Goal: Check status: Check status

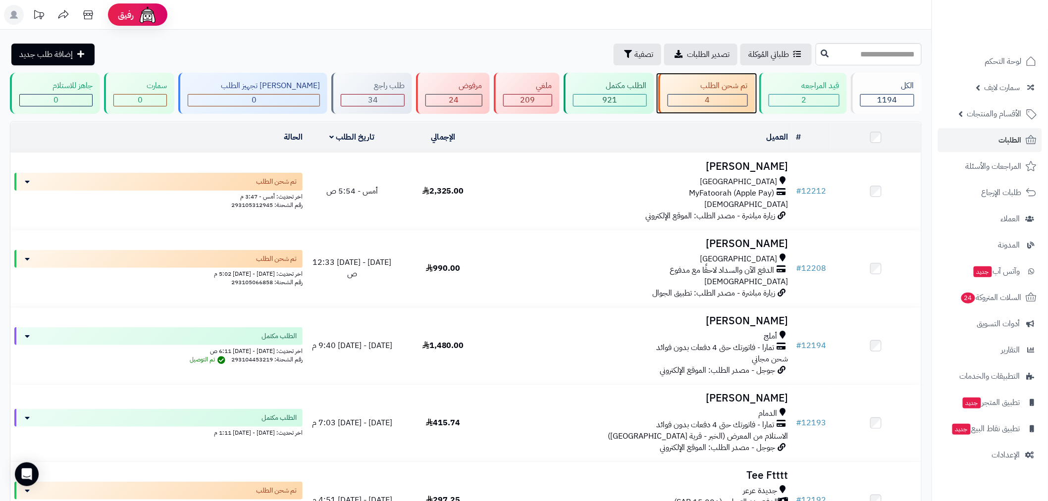
click at [707, 99] on div "4" at bounding box center [707, 100] width 79 height 11
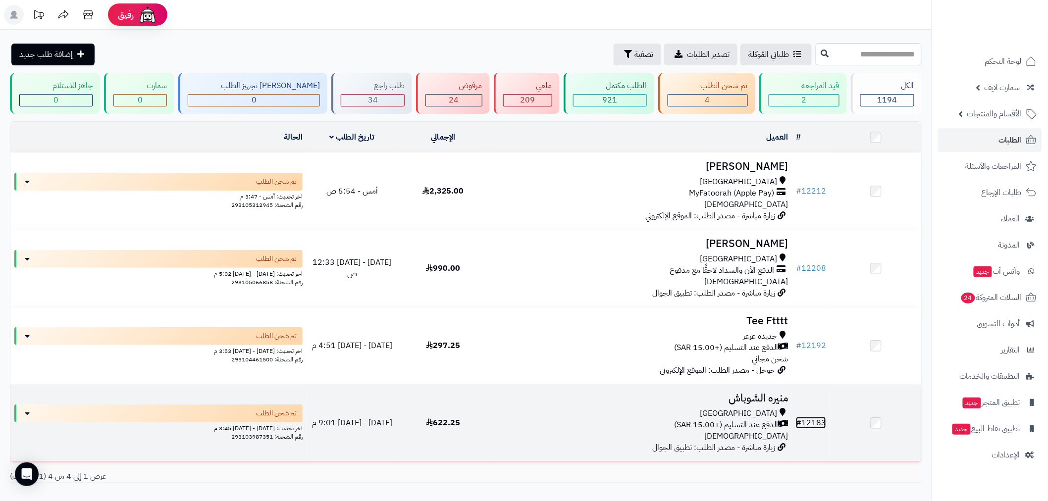
click at [808, 423] on link "# 12183" at bounding box center [811, 423] width 30 height 12
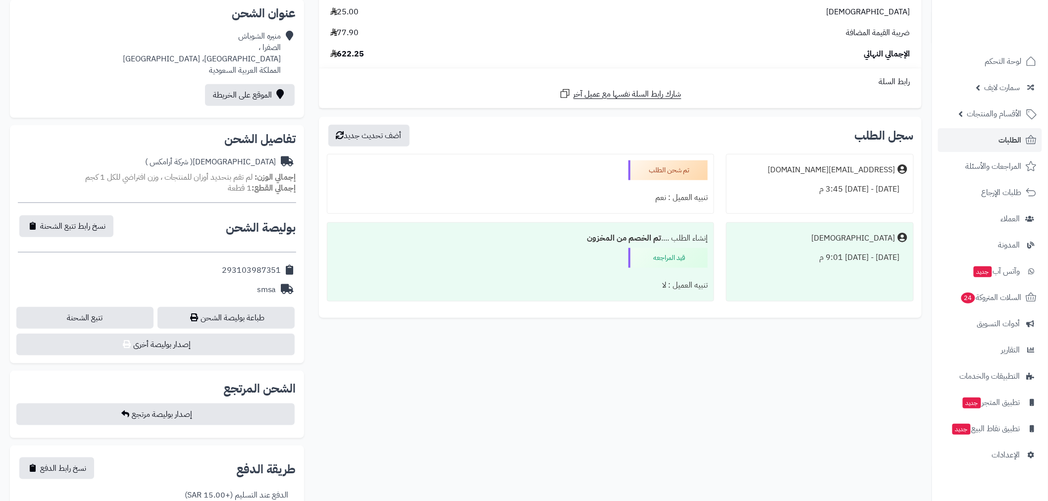
scroll to position [257, 0]
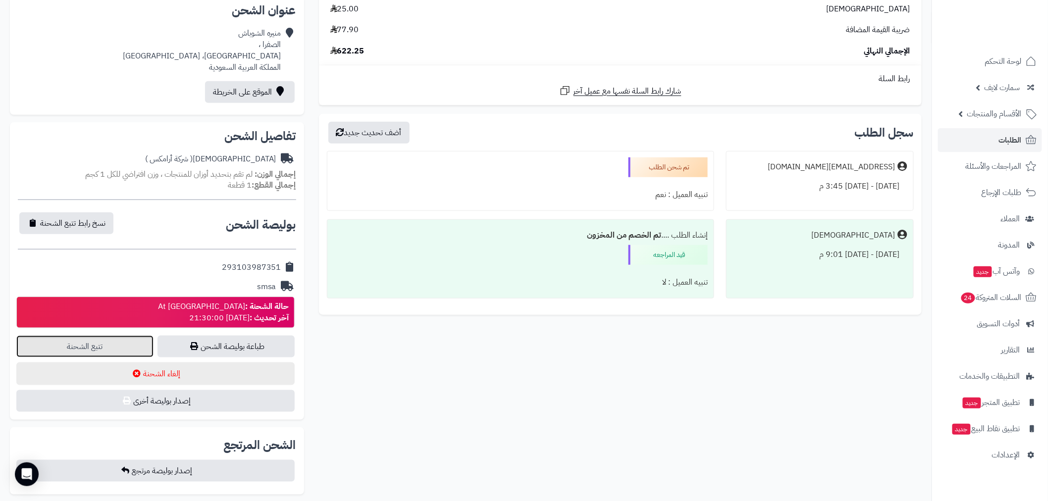
click at [97, 344] on link "تتبع الشحنة" at bounding box center [84, 347] width 137 height 22
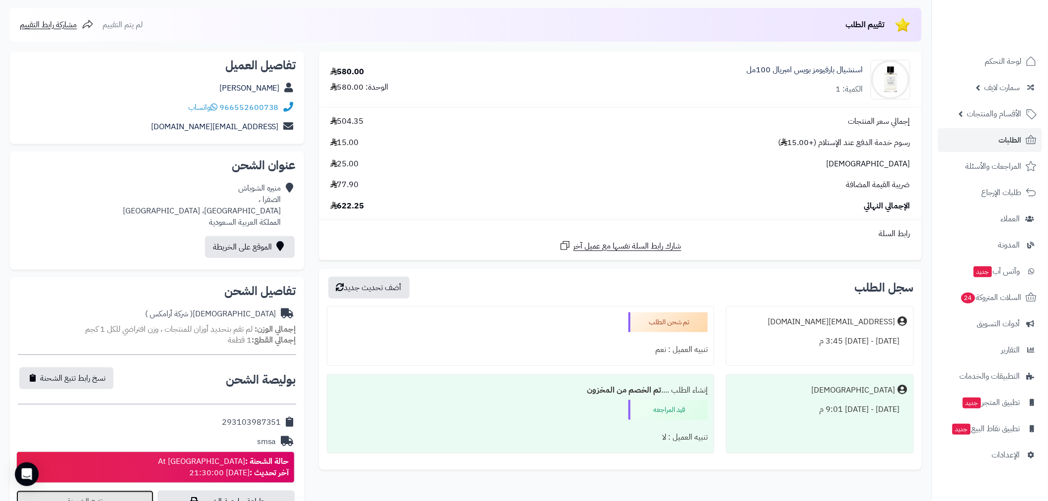
scroll to position [0, 0]
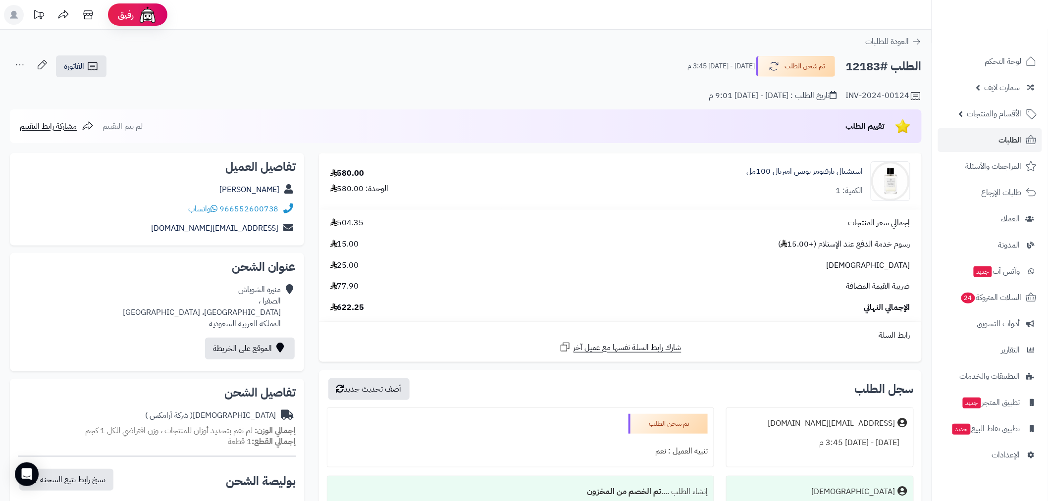
click at [150, 61] on div "الطلب #12183 تم شحن الطلب الثلاثاء - ١٦ سبتمبر ٢٠٢٥ - 3:45 م الفاتورة طباعة الف…" at bounding box center [466, 66] width 912 height 23
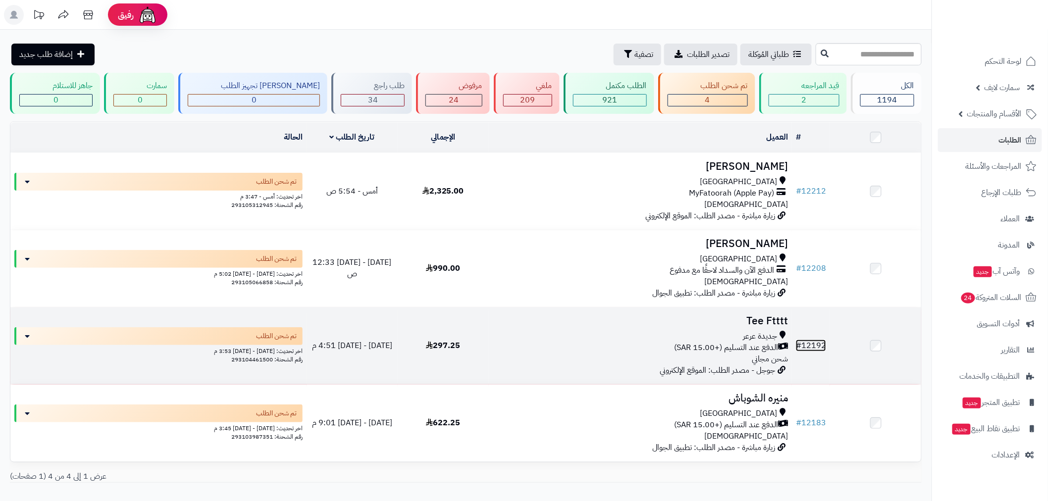
click at [815, 340] on link "# 12192" at bounding box center [811, 346] width 30 height 12
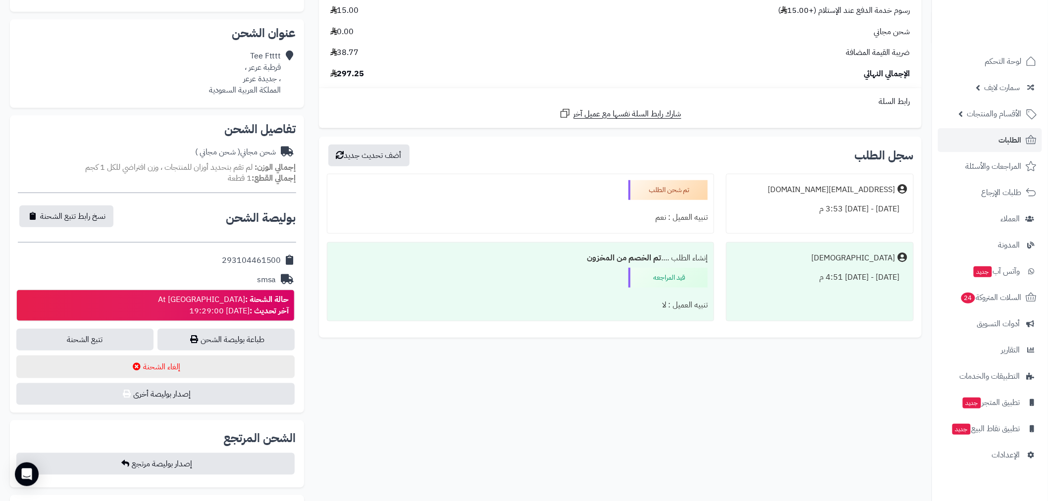
scroll to position [257, 0]
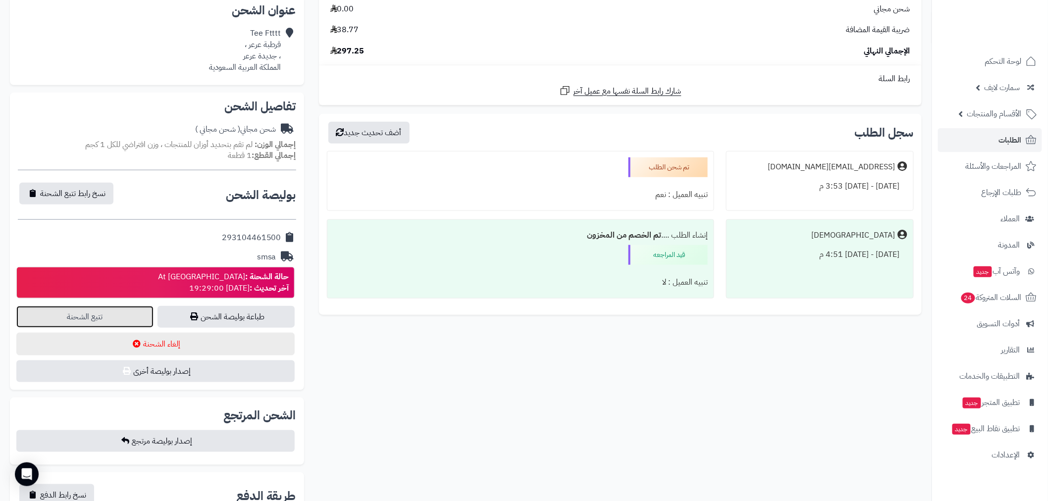
click at [106, 314] on link "تتبع الشحنة" at bounding box center [84, 317] width 137 height 22
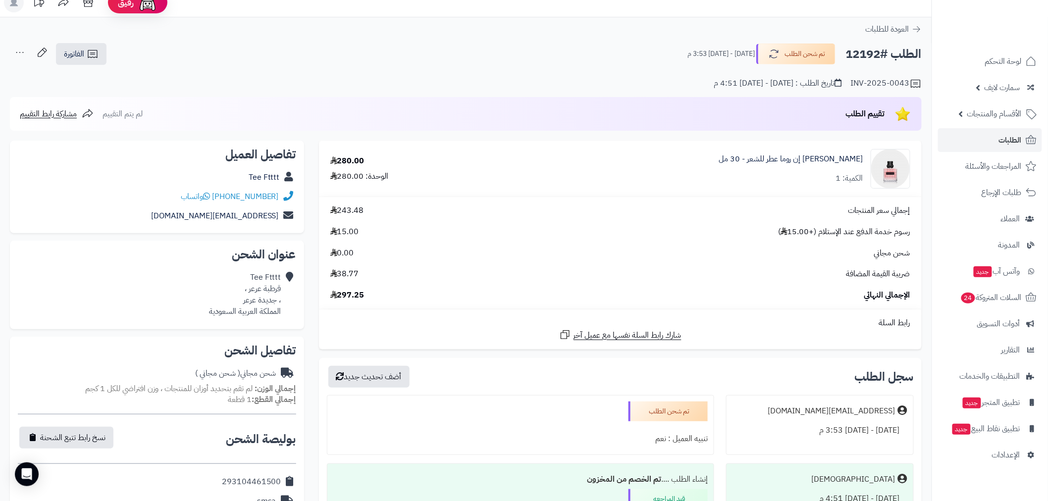
scroll to position [0, 0]
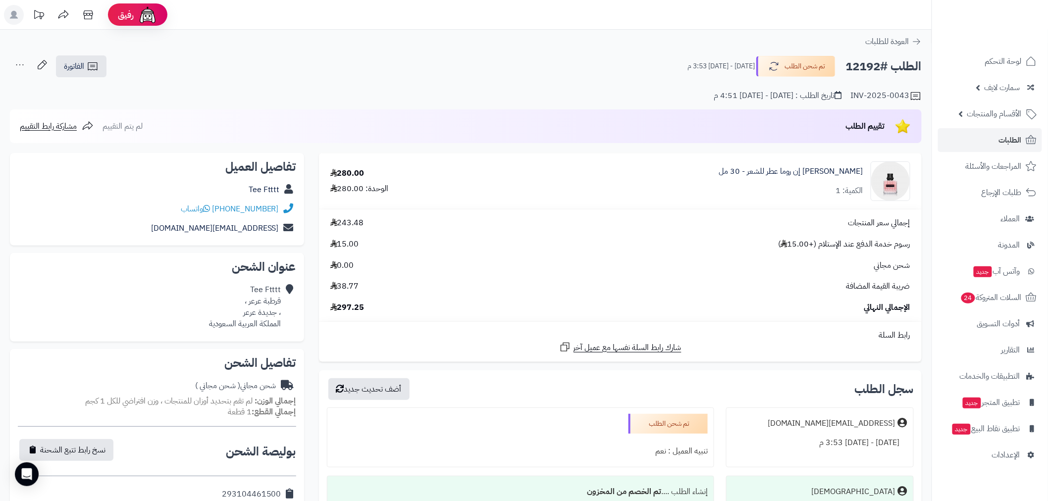
click at [260, 116] on div "تقييم الطلب لم يتم التقييم مشاركة رابط التقييم" at bounding box center [466, 126] width 912 height 34
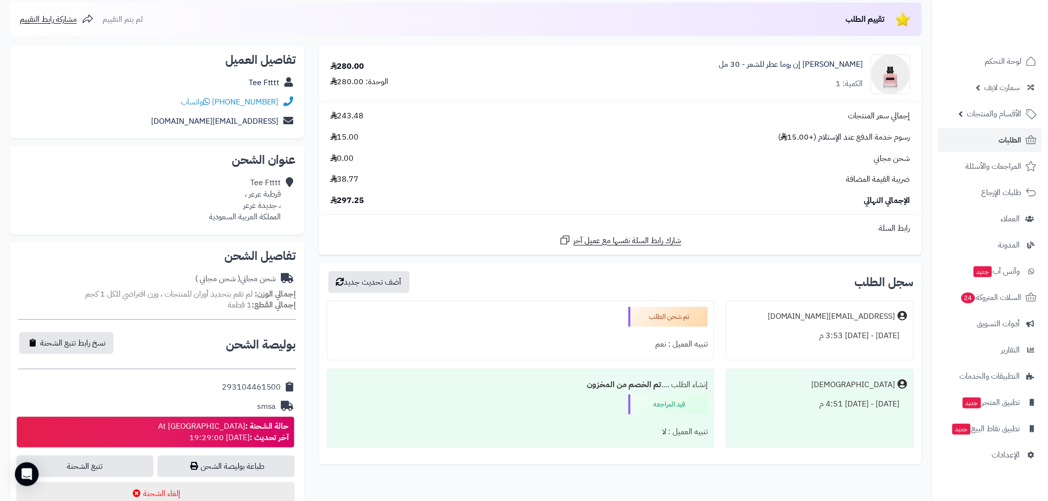
scroll to position [128, 0]
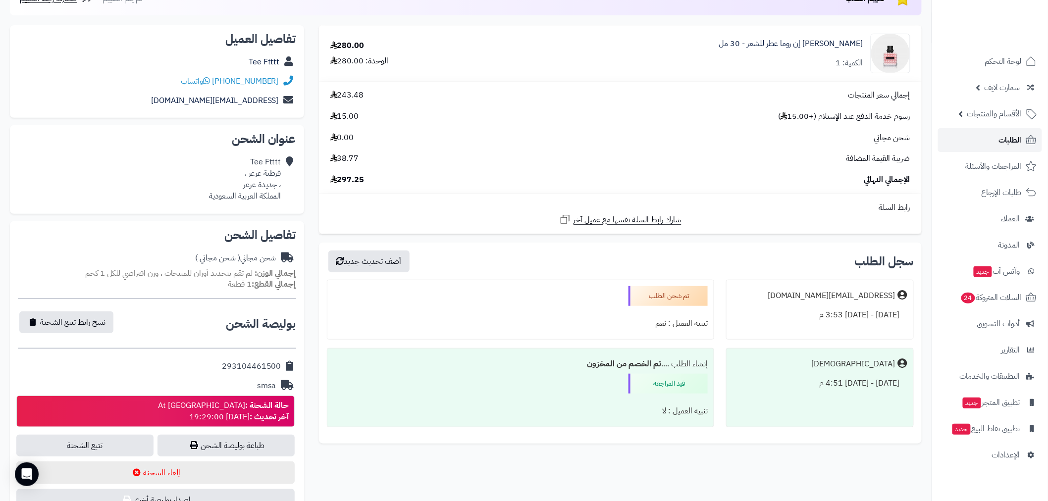
click at [997, 138] on link "الطلبات" at bounding box center [990, 140] width 104 height 24
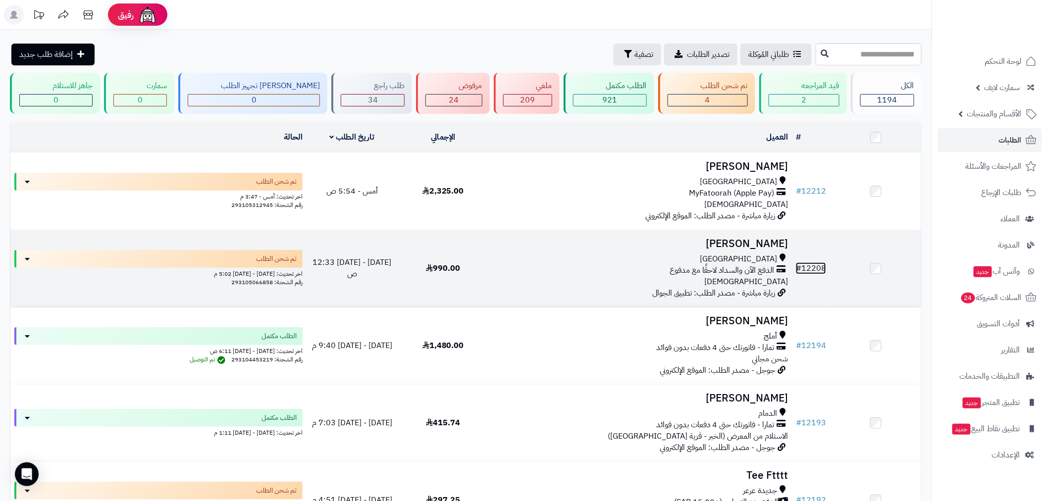
click at [816, 265] on link "# 12208" at bounding box center [811, 268] width 30 height 12
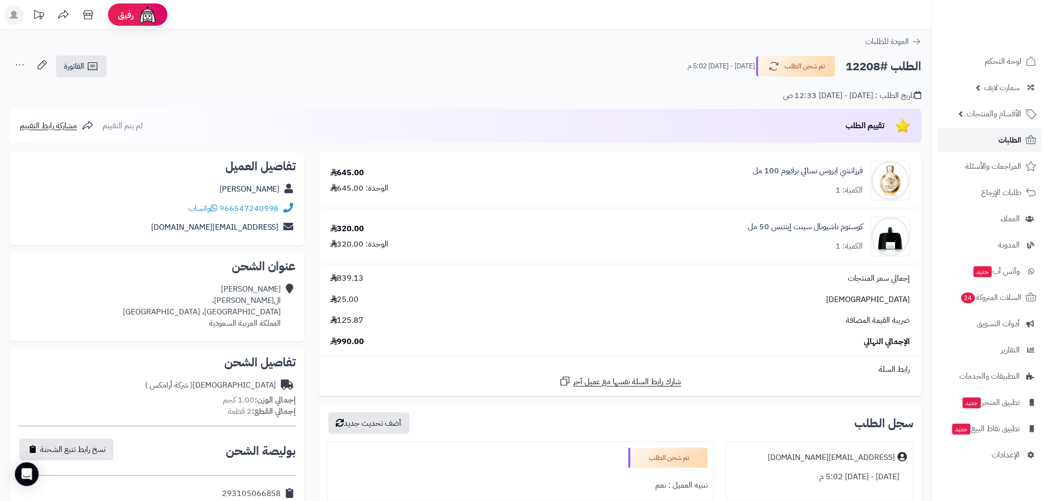
click at [1011, 142] on span "الطلبات" at bounding box center [1010, 140] width 23 height 14
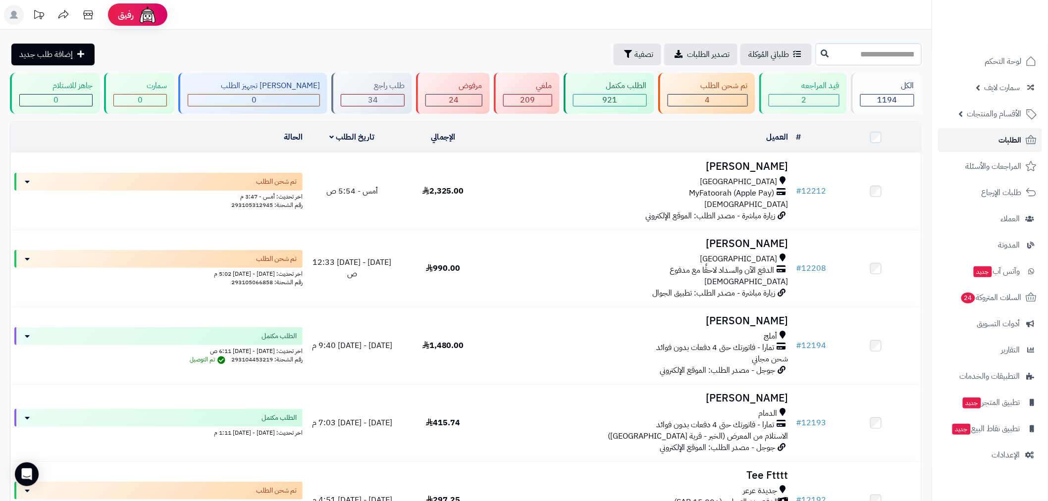
click at [988, 139] on link "الطلبات" at bounding box center [990, 140] width 104 height 24
